Goal: Task Accomplishment & Management: Complete application form

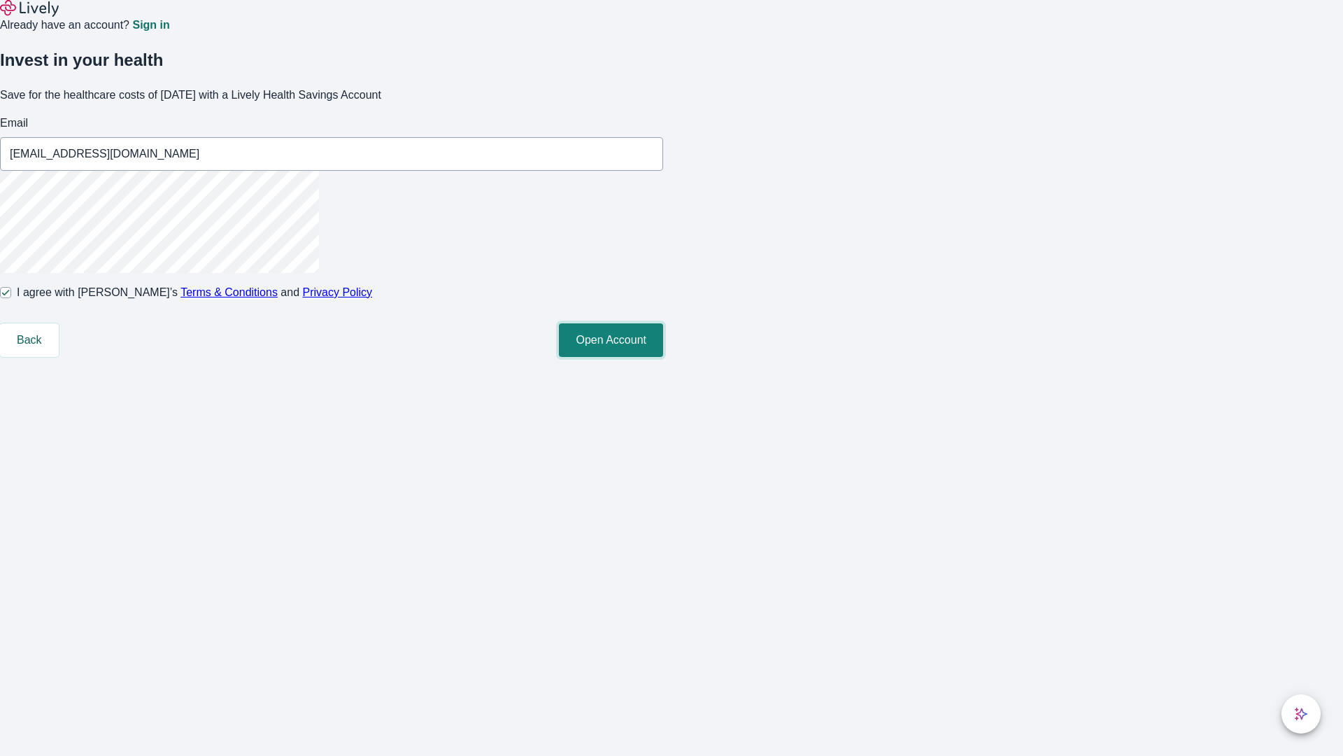
click at [663, 357] on button "Open Account" at bounding box center [611, 340] width 104 height 34
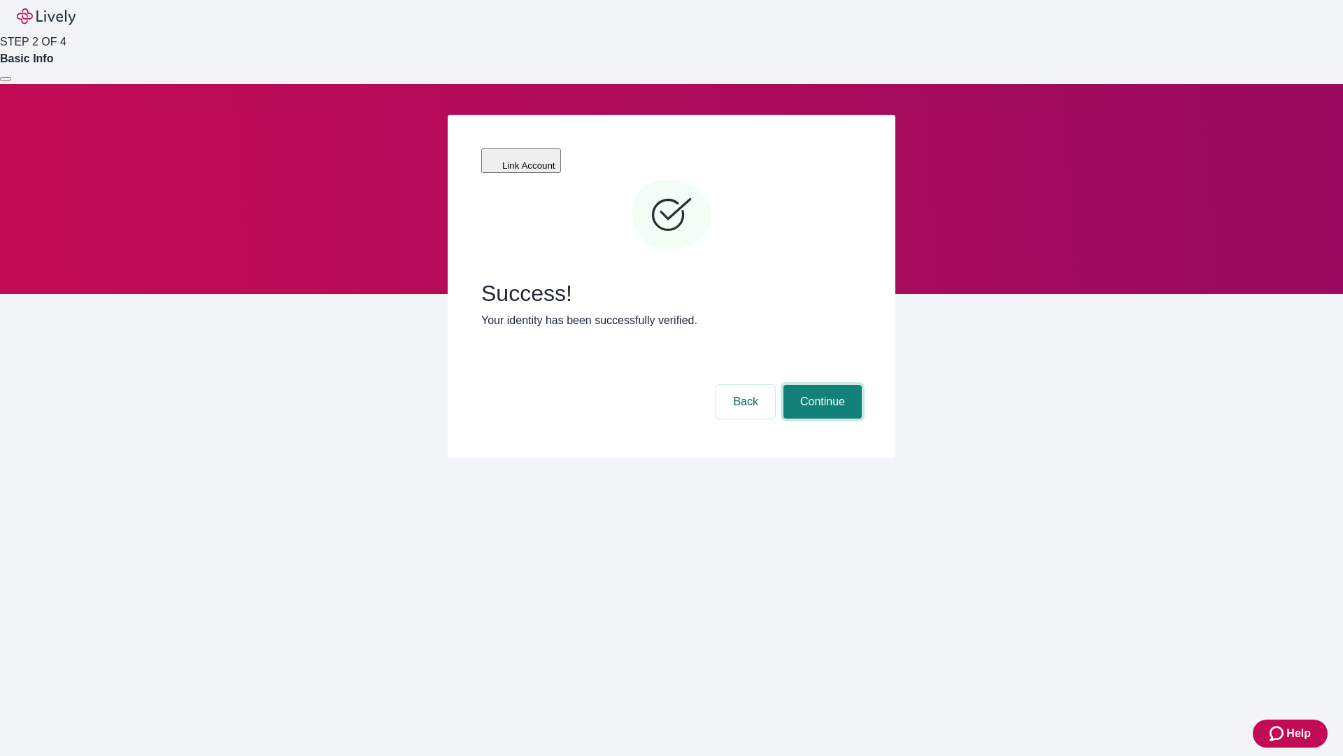
click at [862, 385] on button "Continue" at bounding box center [823, 402] width 78 height 34
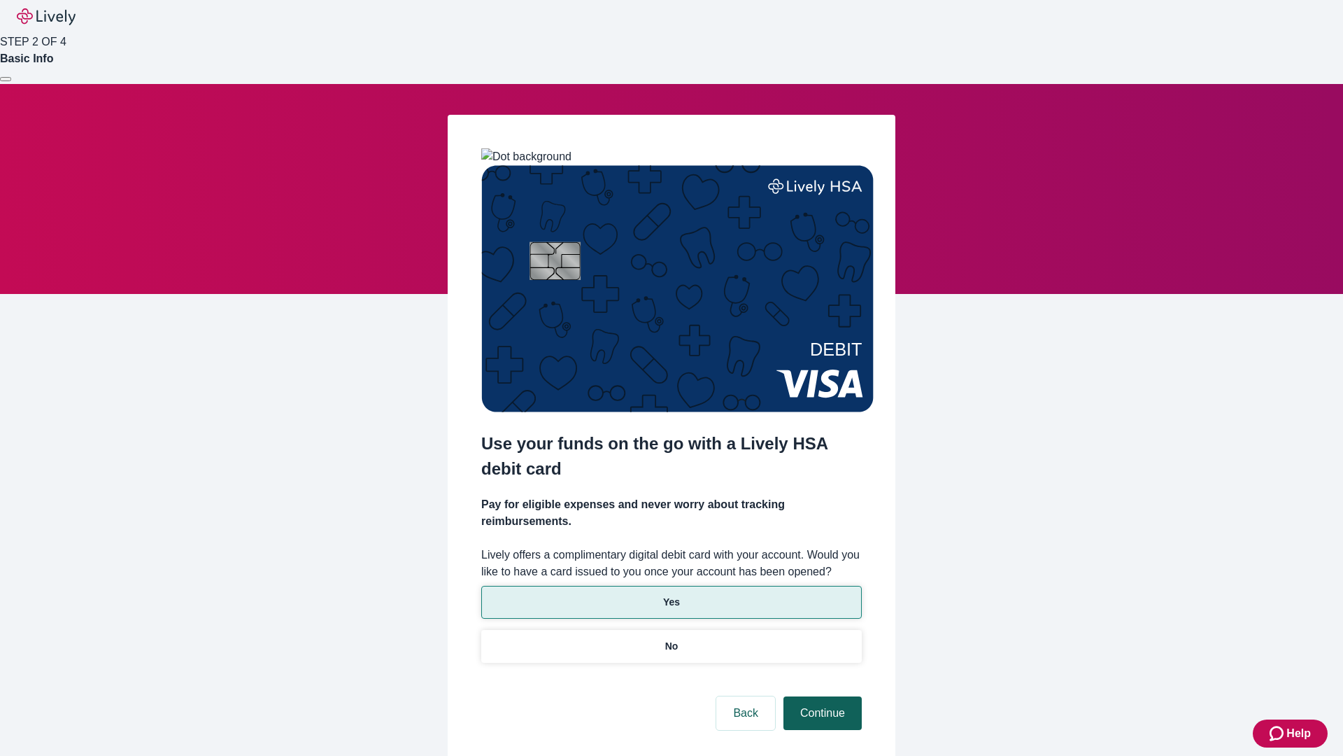
click at [671, 595] on p "Yes" at bounding box center [671, 602] width 17 height 15
click at [821, 696] on button "Continue" at bounding box center [823, 713] width 78 height 34
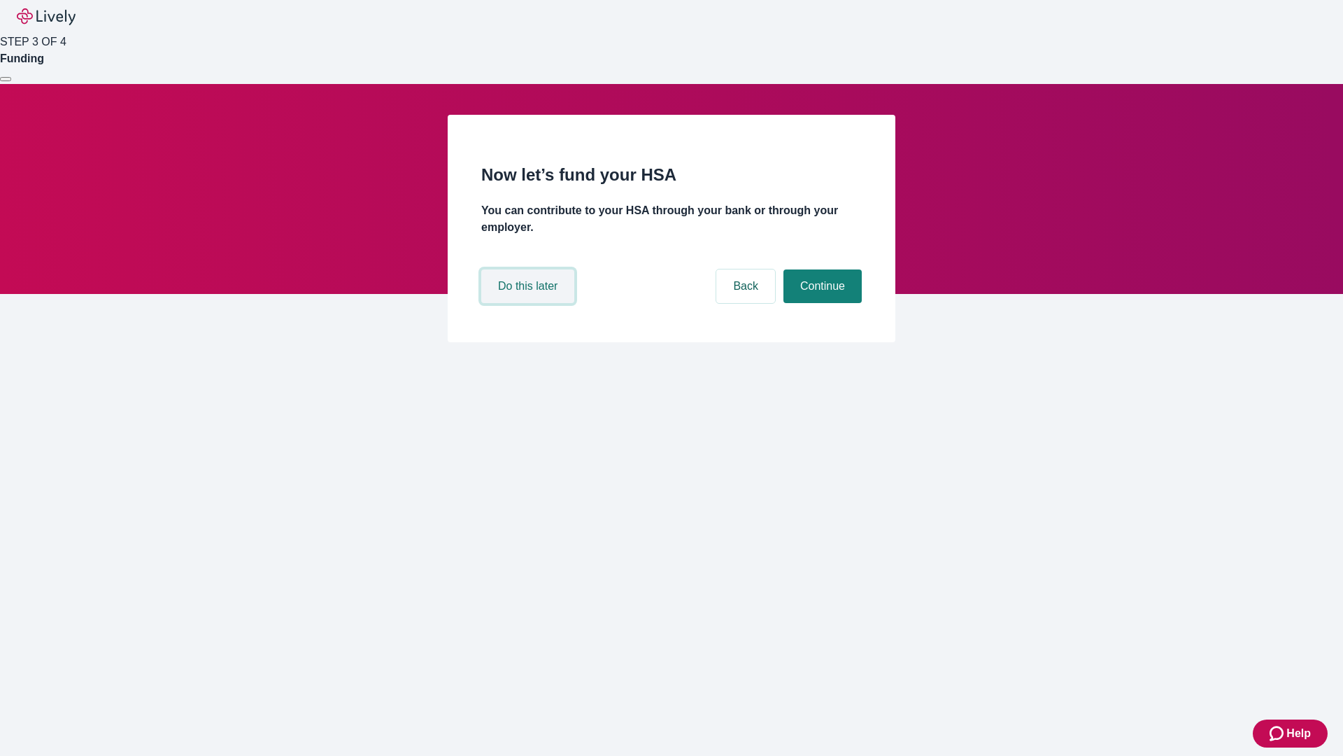
click at [530, 303] on button "Do this later" at bounding box center [527, 286] width 93 height 34
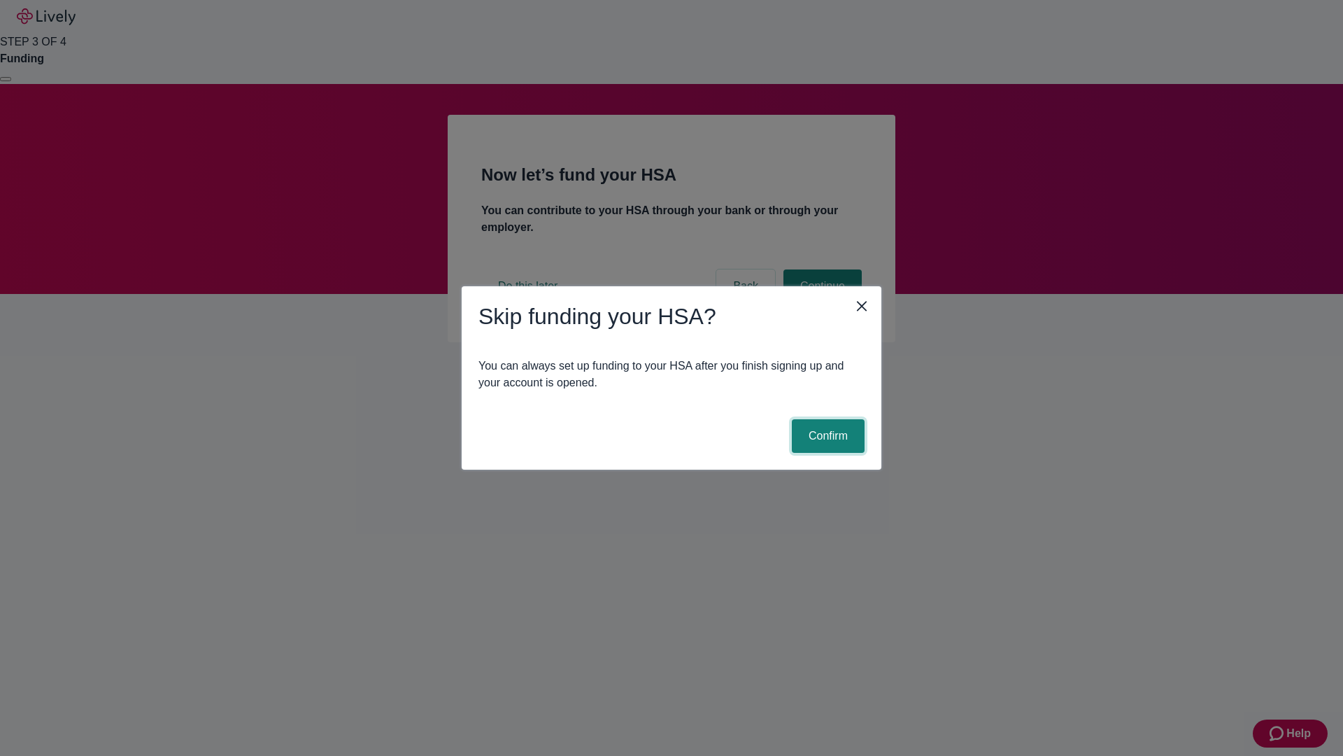
click at [826, 436] on button "Confirm" at bounding box center [828, 436] width 73 height 34
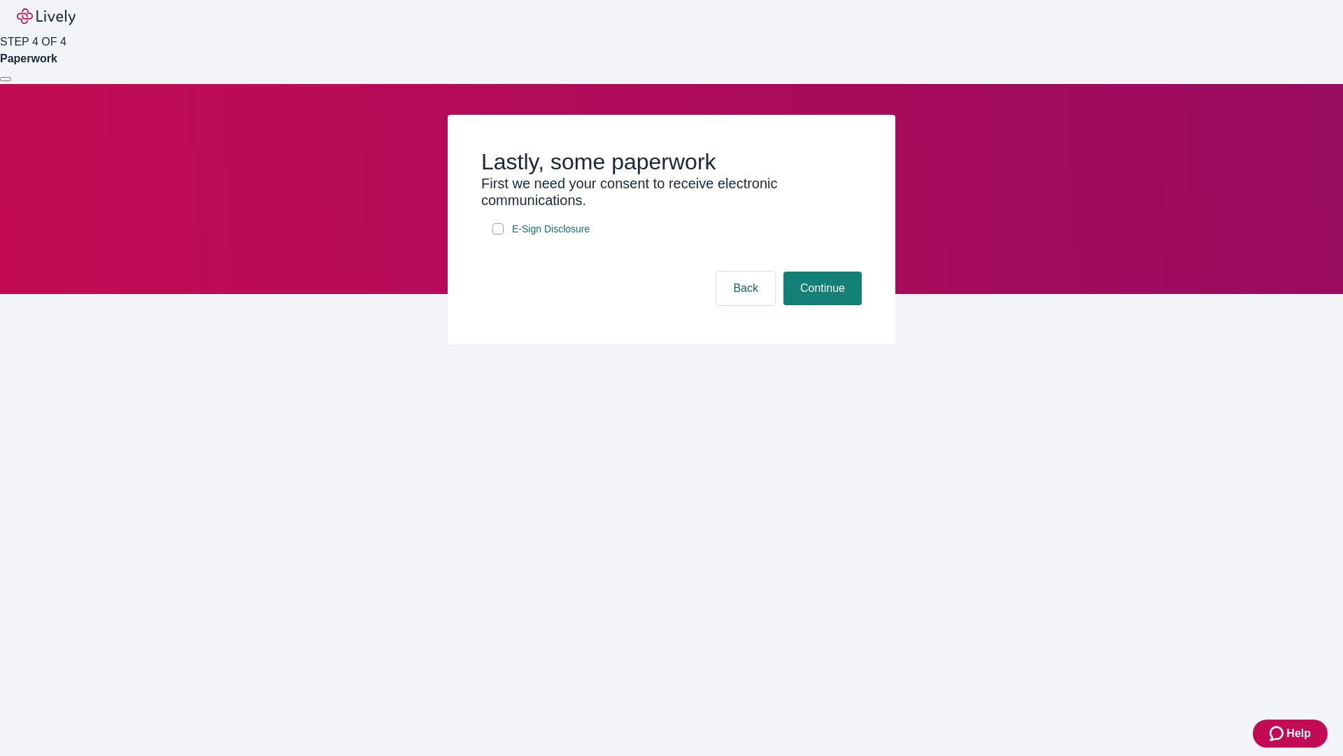
click at [498, 234] on input "E-Sign Disclosure" at bounding box center [498, 228] width 11 height 11
checkbox input "true"
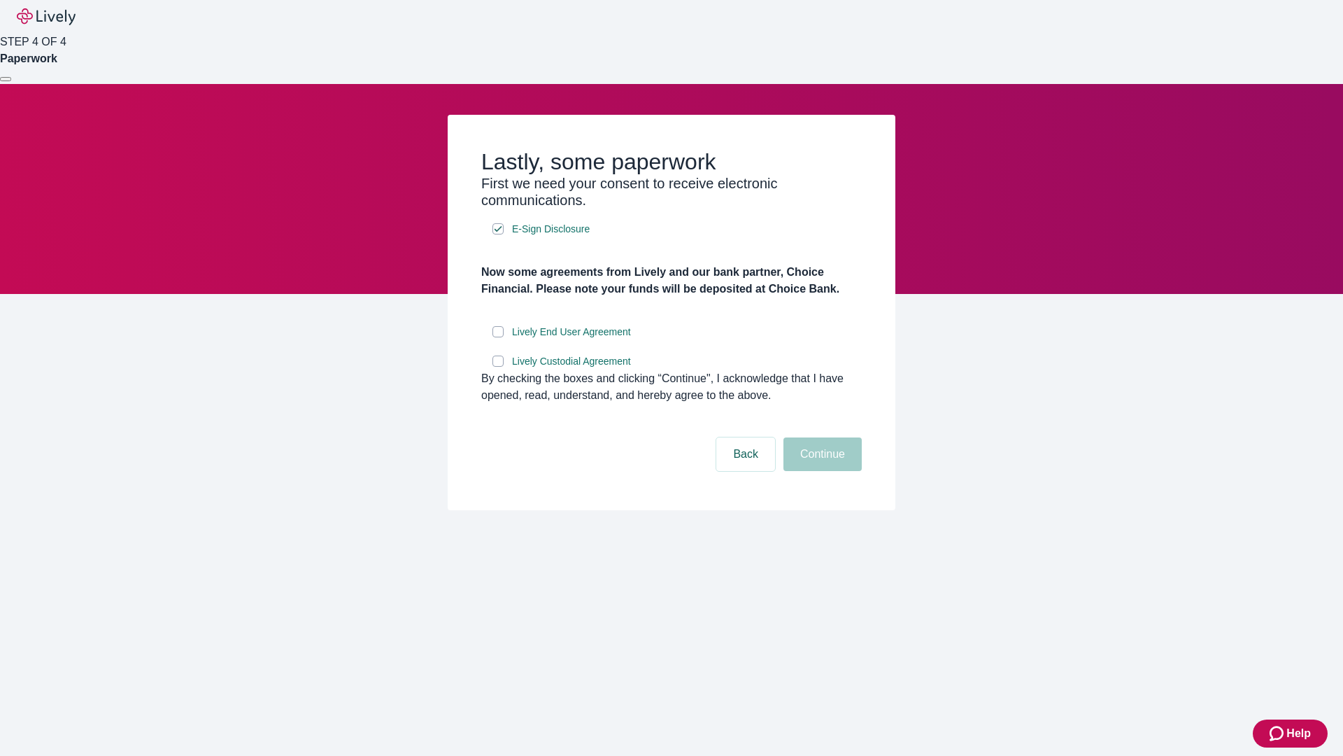
click at [498, 337] on input "Lively End User Agreement" at bounding box center [498, 331] width 11 height 11
checkbox input "true"
click at [498, 367] on input "Lively Custodial Agreement" at bounding box center [498, 360] width 11 height 11
checkbox input "true"
click at [821, 471] on button "Continue" at bounding box center [823, 454] width 78 height 34
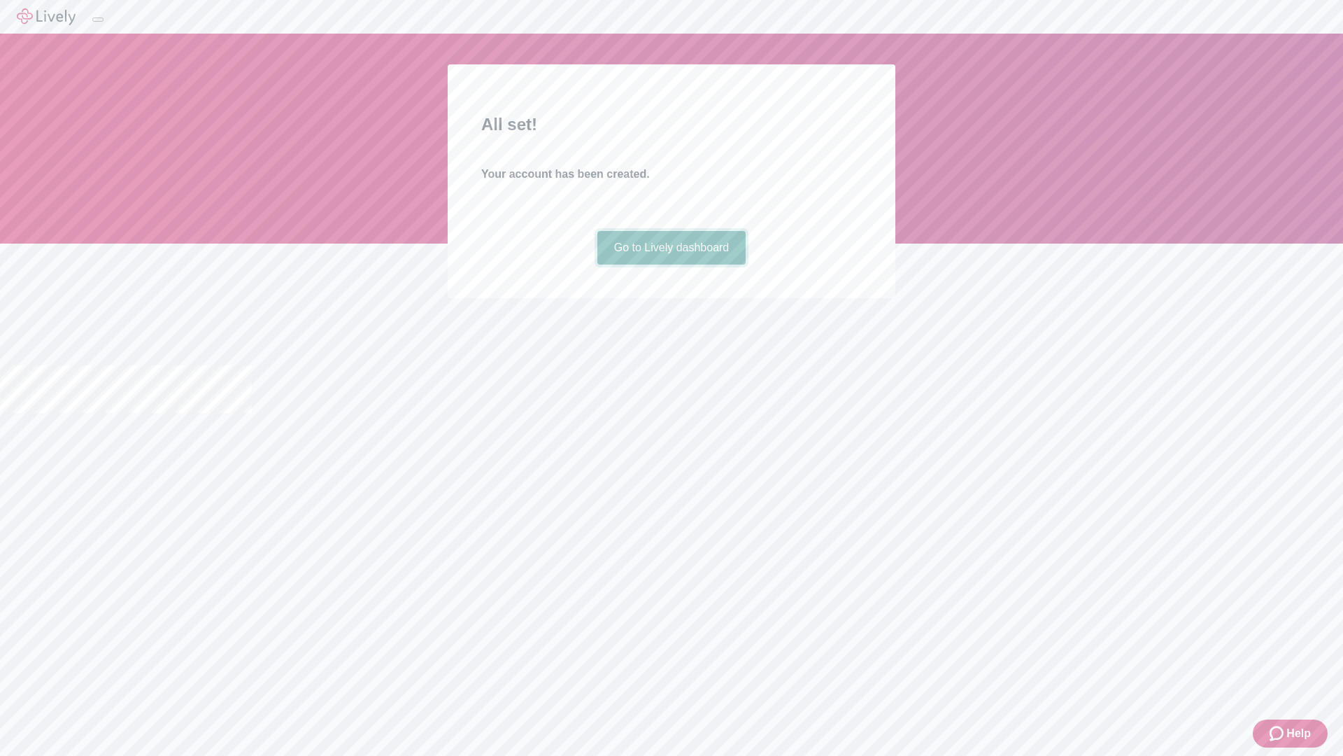
click at [671, 264] on link "Go to Lively dashboard" at bounding box center [672, 248] width 149 height 34
